Goal: Communication & Community: Answer question/provide support

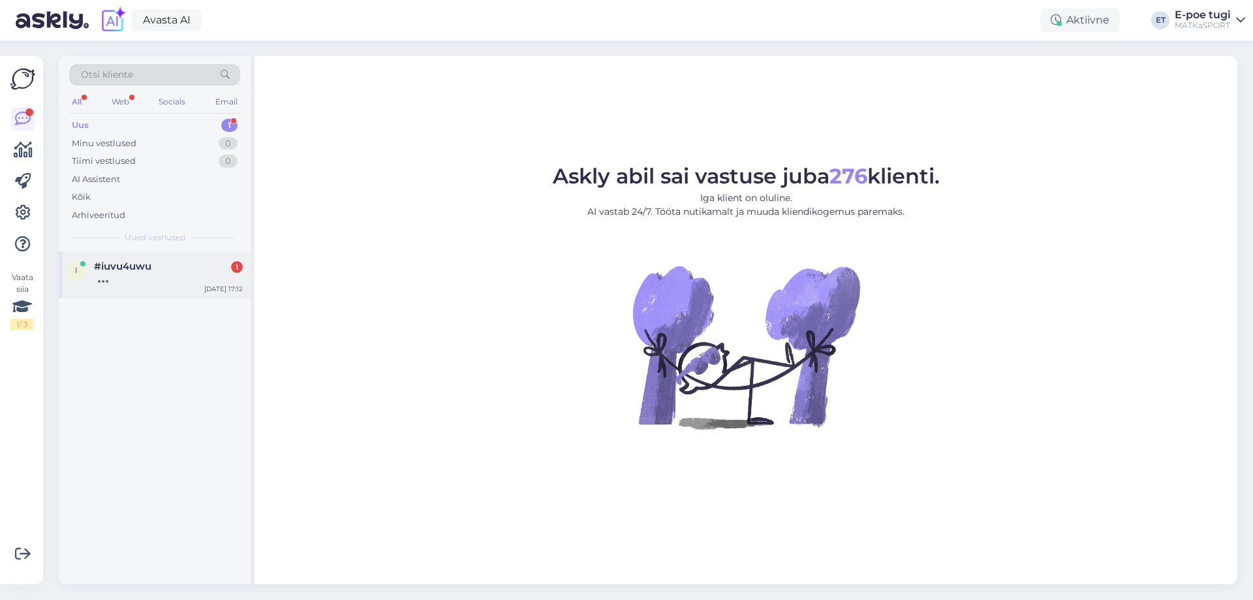
click at [95, 268] on span "#iuvu4uwu" at bounding box center [122, 266] width 57 height 12
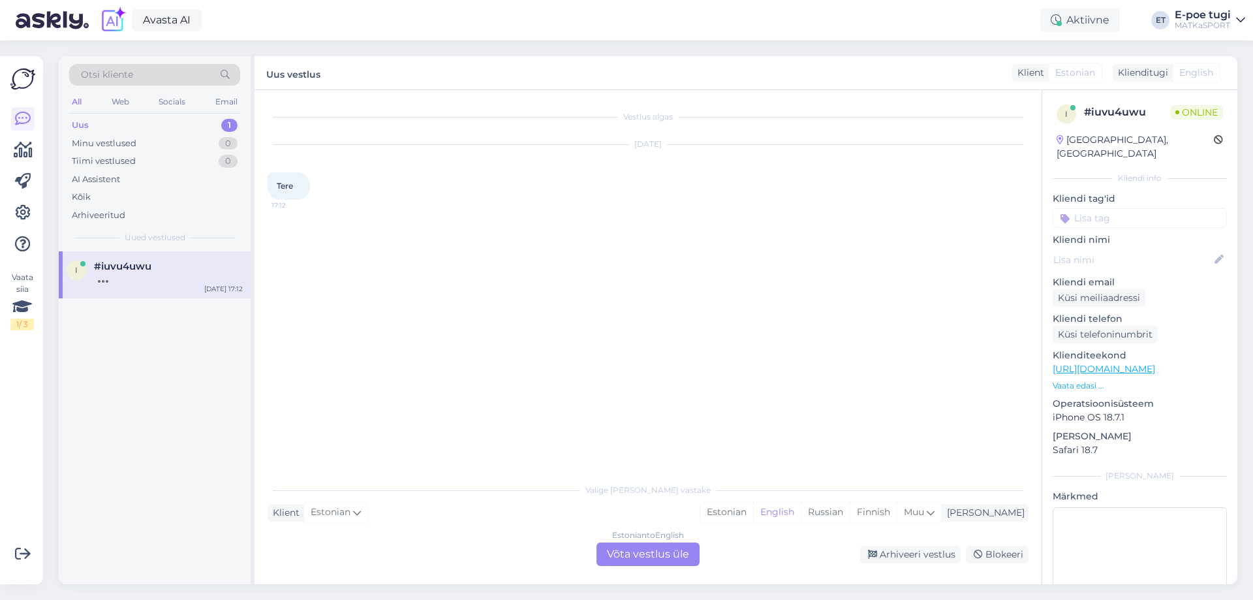
click at [778, 526] on div "Valige [PERSON_NAME] vastake Klient Estonian Mina Estonian English Russian Finn…" at bounding box center [647, 520] width 761 height 89
click at [753, 510] on div "Estonian" at bounding box center [726, 512] width 53 height 20
click at [678, 557] on div "Estonian to Estonian Võta vestlus üle" at bounding box center [647, 553] width 103 height 23
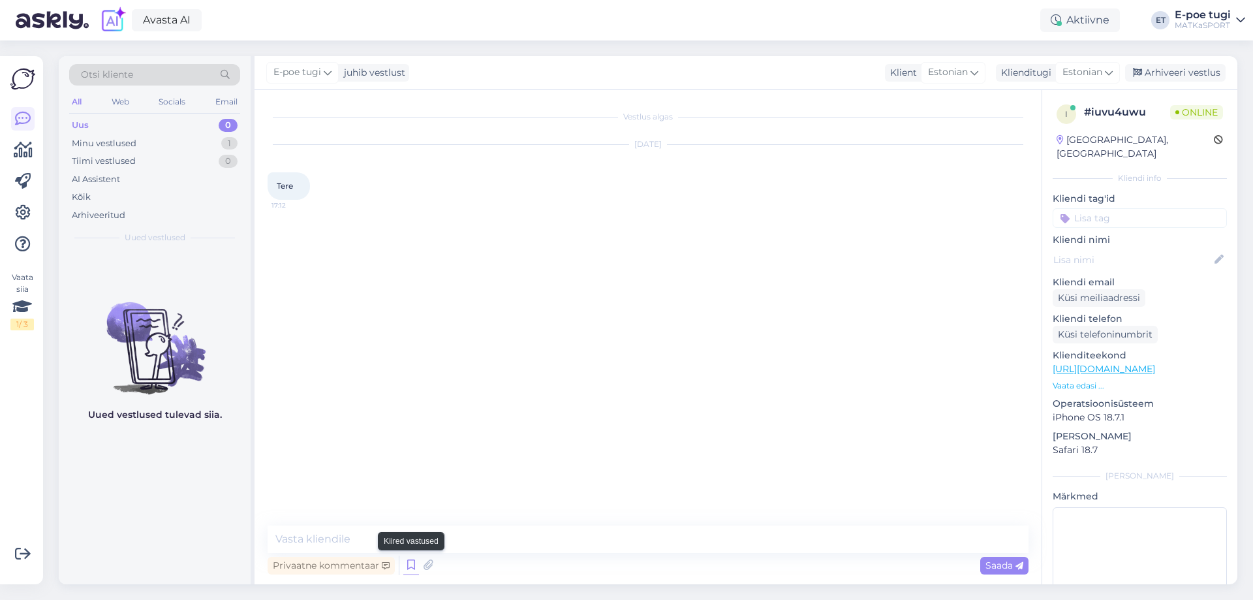
click at [411, 562] on icon at bounding box center [411, 565] width 16 height 20
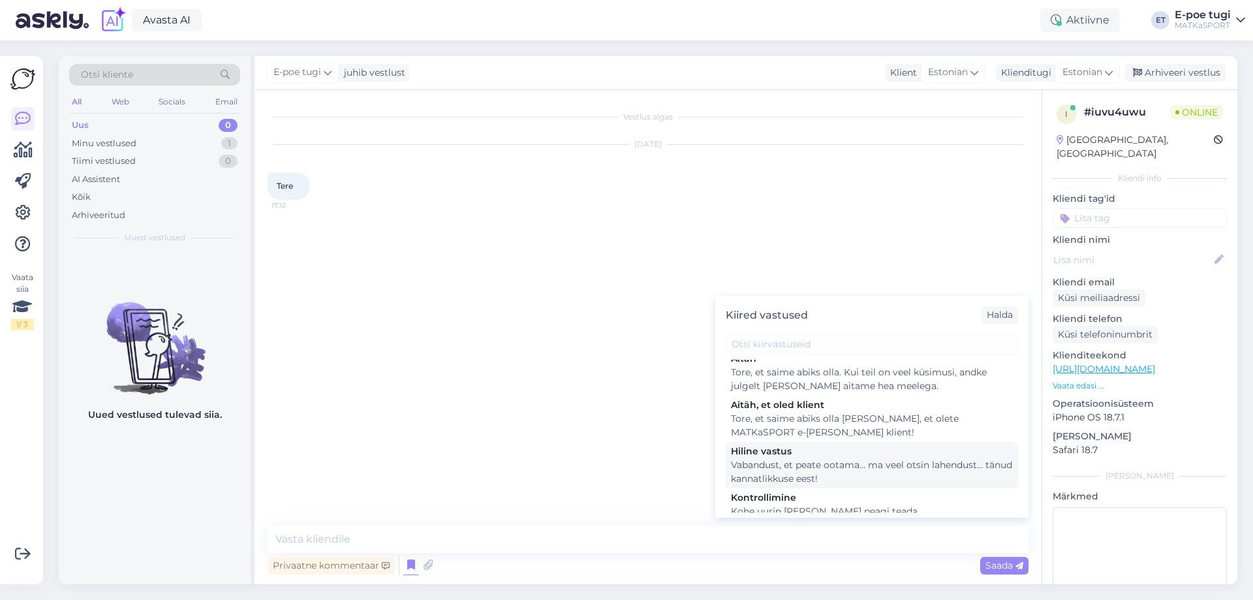
scroll to position [191, 0]
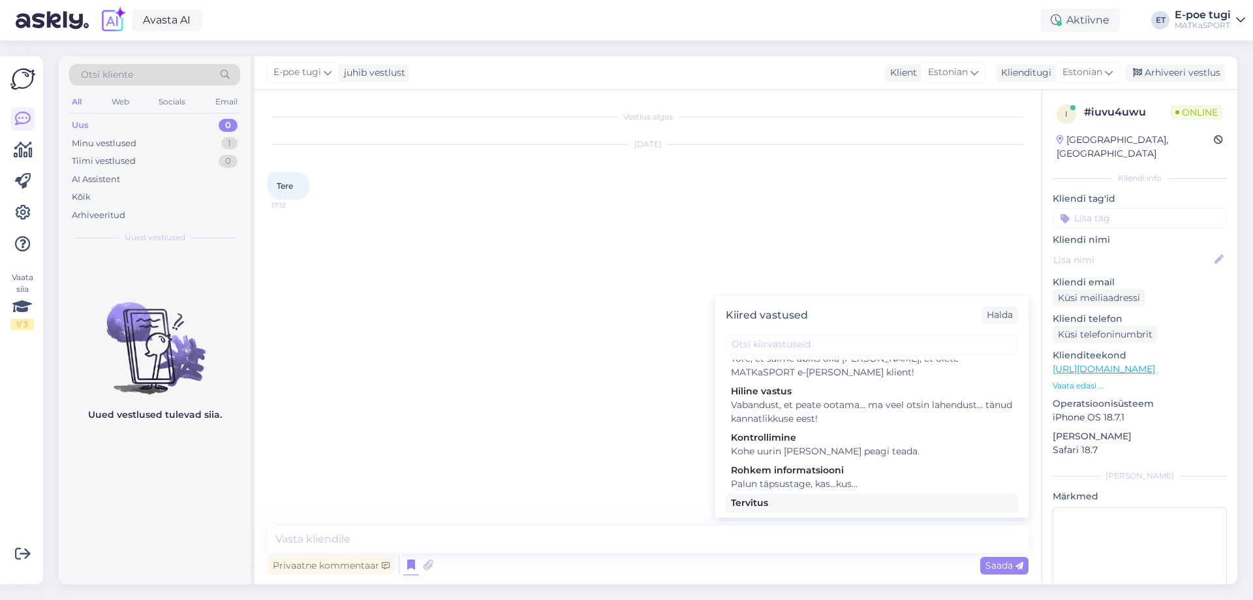
click at [777, 510] on div "Tere, kuidas saame abiks olla?" at bounding box center [872, 517] width 282 height 14
type textarea "Tere, kuidas saame abiks olla?"
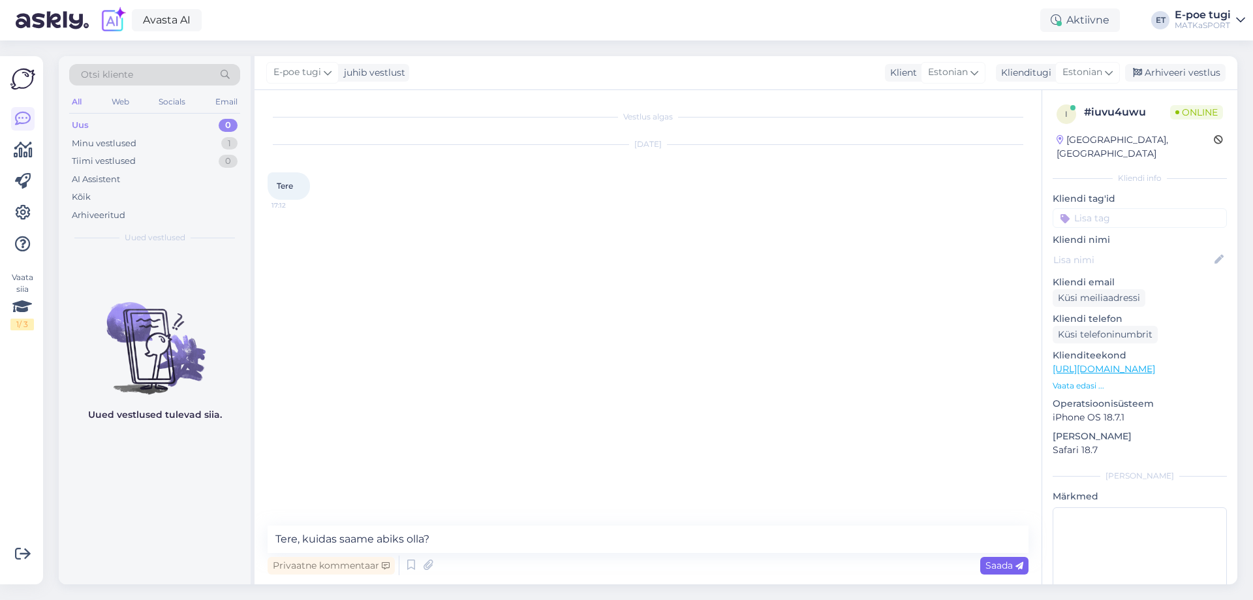
click at [1005, 573] on div "Saada" at bounding box center [1004, 566] width 48 height 18
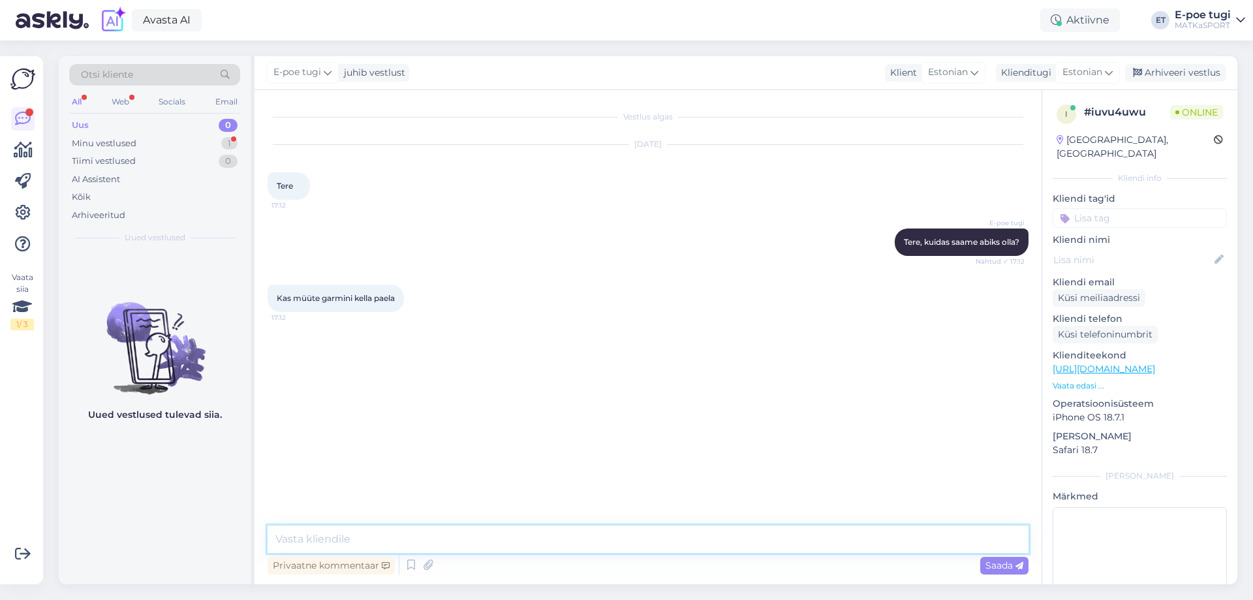
click at [429, 548] on textarea at bounding box center [647, 538] width 761 height 27
click at [619, 540] on textarea "Meie valikus on ainult Suunto kellarihmad. Garmini rihmasid [PERSON_NAME] ole." at bounding box center [647, 538] width 761 height 27
type textarea "Meie valikus on ainult Suunto kellarihmad. Garmini rihmasid meil kahjuks ei ole."
click at [1015, 558] on div "Saada" at bounding box center [1004, 566] width 48 height 18
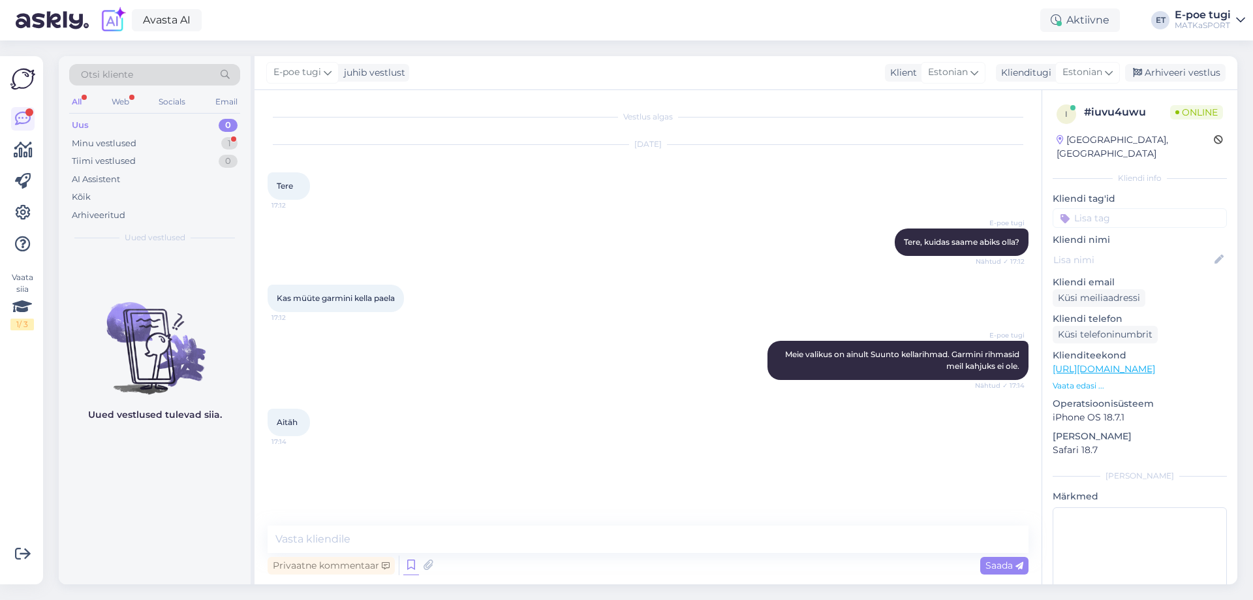
click at [405, 570] on icon at bounding box center [411, 565] width 16 height 20
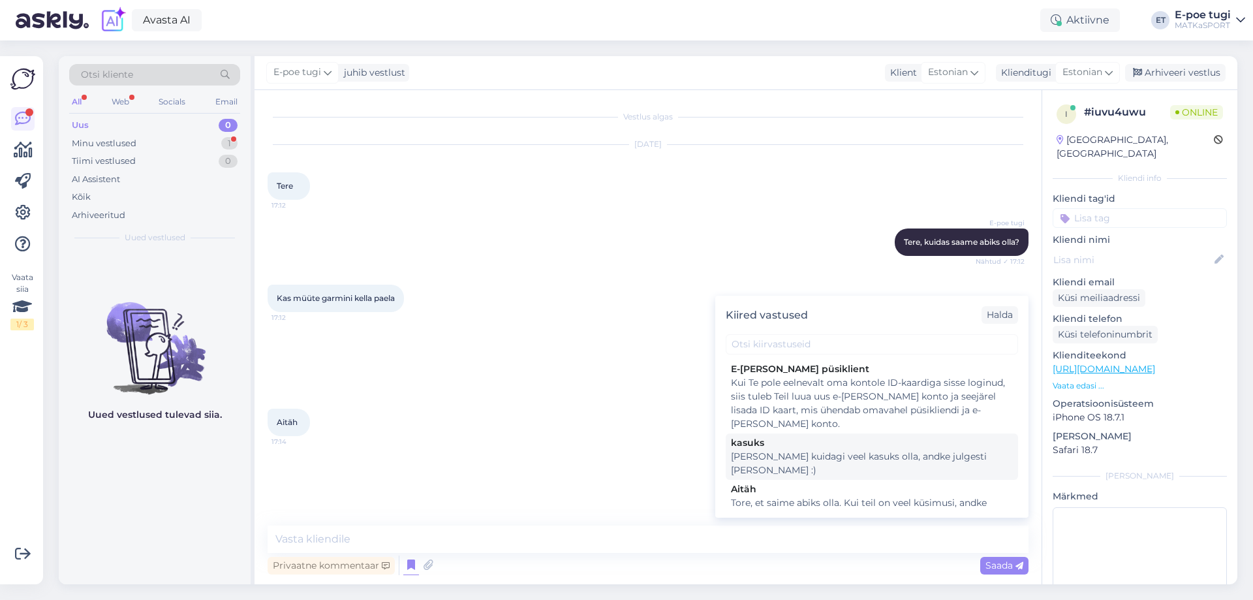
click at [741, 455] on div "[PERSON_NAME] kuidagi veel kasuks olla, andke julgesti [PERSON_NAME] :)" at bounding box center [872, 463] width 282 height 27
type textarea "[PERSON_NAME] kuidagi veel kasuks olla, andke julgesti [PERSON_NAME] :)"
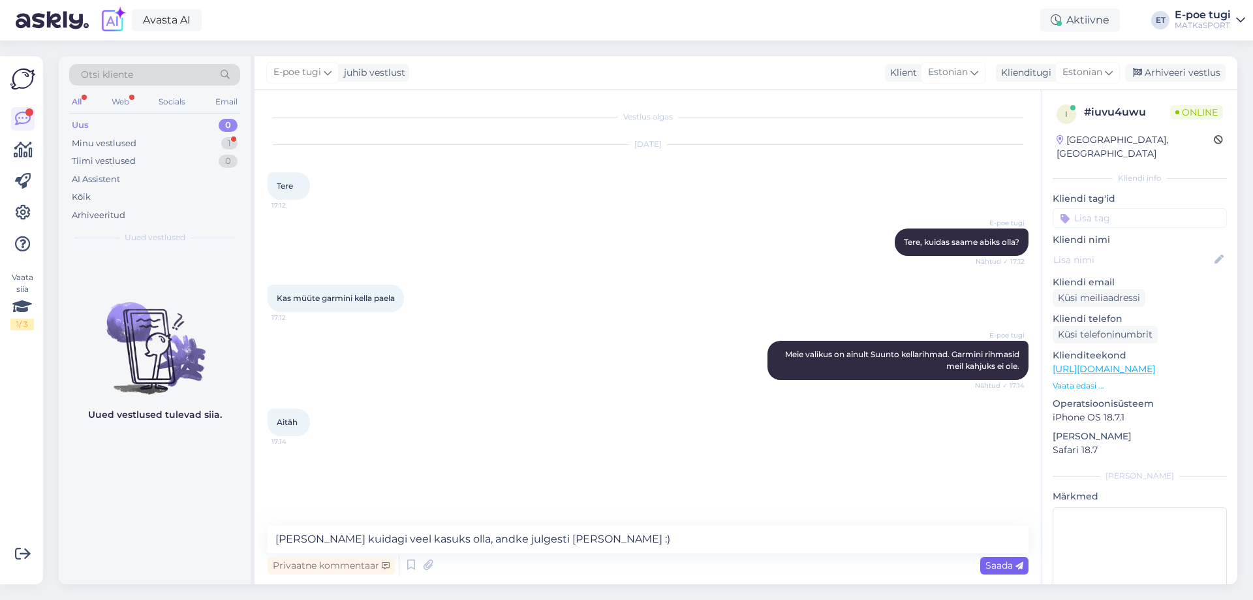
click at [998, 570] on span "Saada" at bounding box center [1004, 565] width 38 height 12
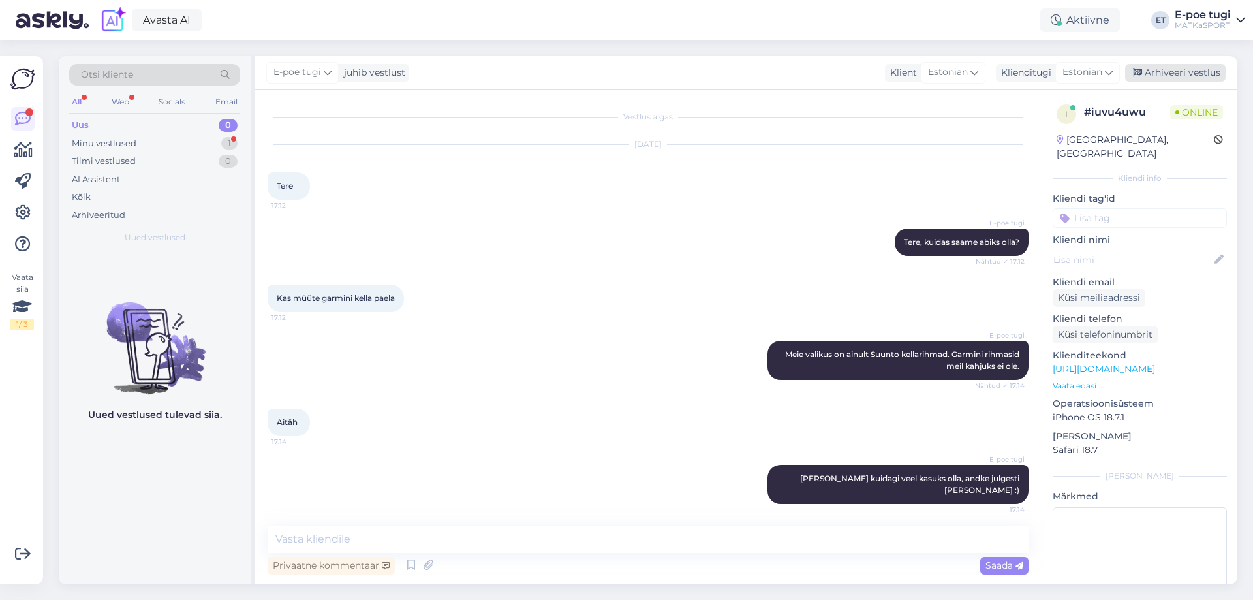
click at [1160, 67] on div "Arhiveeri vestlus" at bounding box center [1175, 73] width 100 height 18
